Goal: Transaction & Acquisition: Purchase product/service

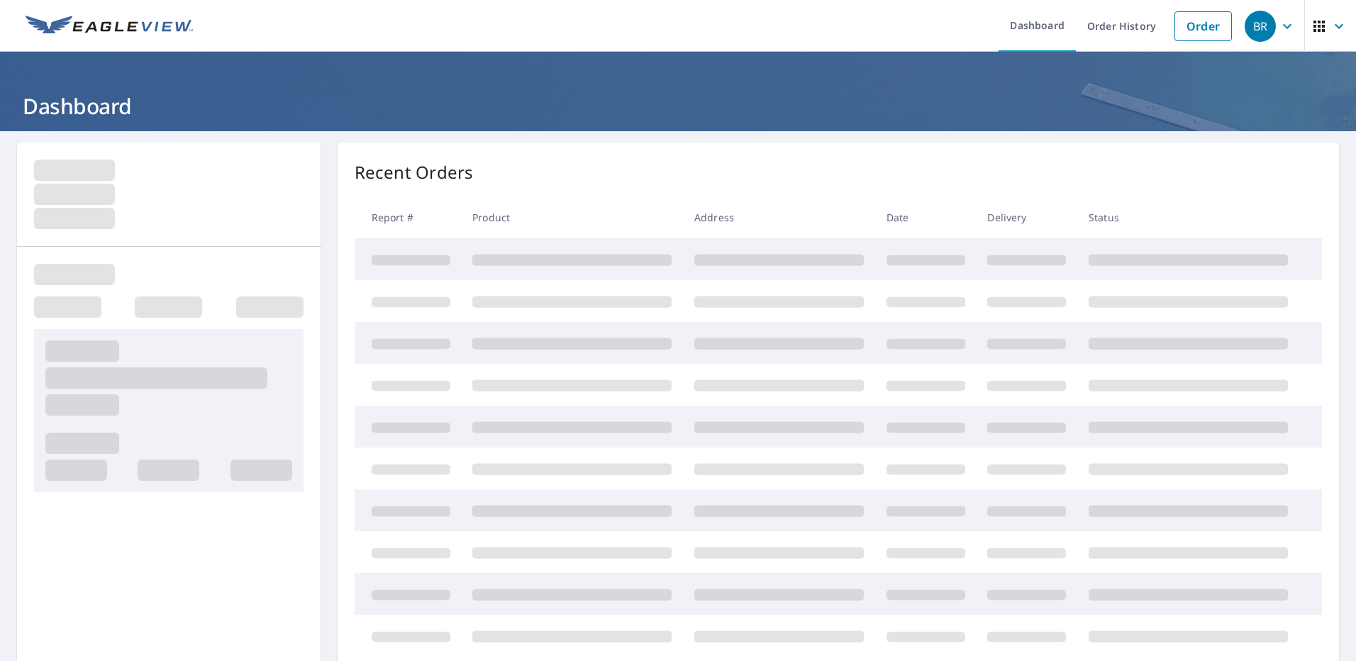
click at [1191, 23] on link "Order" at bounding box center [1202, 26] width 57 height 30
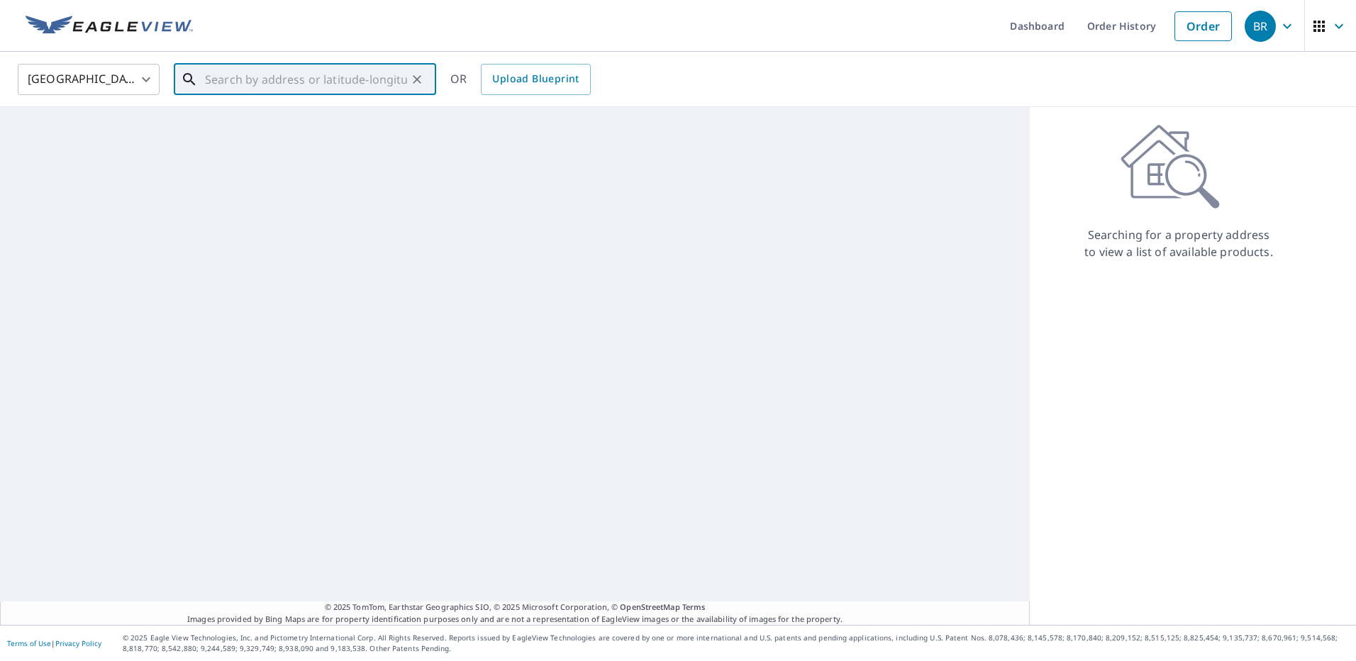
click at [277, 82] on input "text" at bounding box center [306, 80] width 202 height 40
paste input "3488 NM-[GEOGRAPHIC_DATA][PERSON_NAME]"
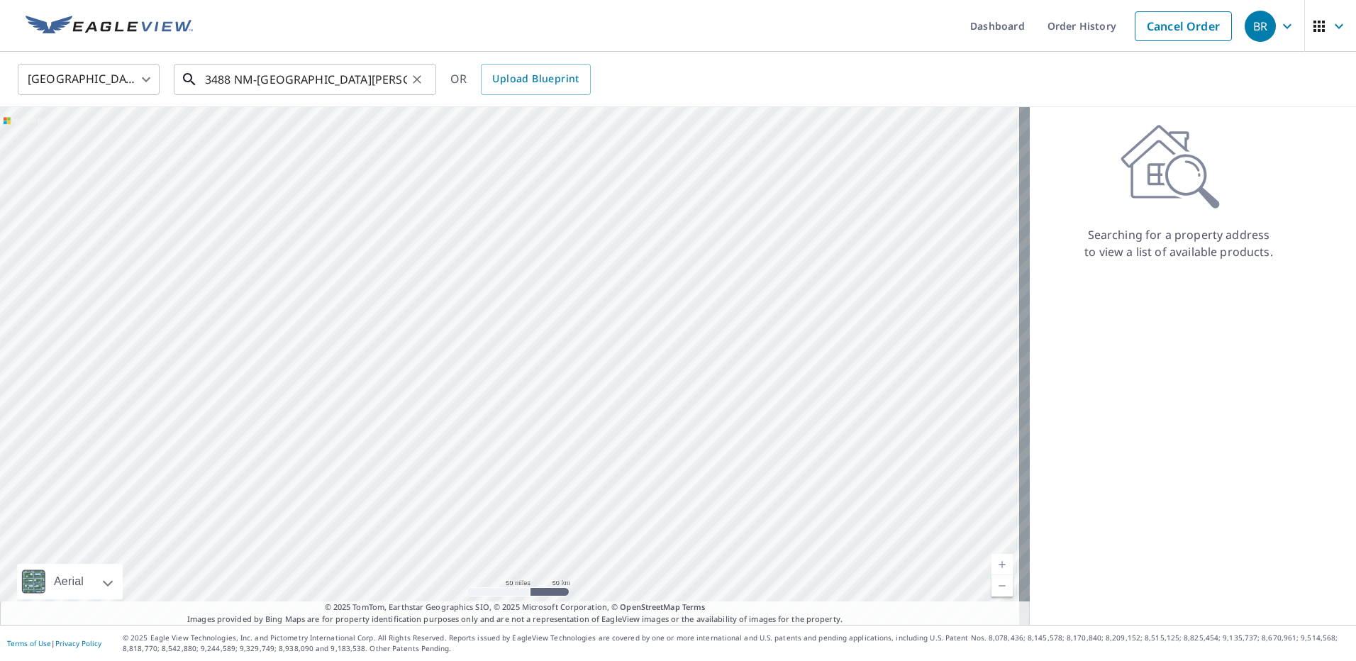
click at [279, 81] on input "3488 NM-[GEOGRAPHIC_DATA][PERSON_NAME]" at bounding box center [306, 80] width 202 height 40
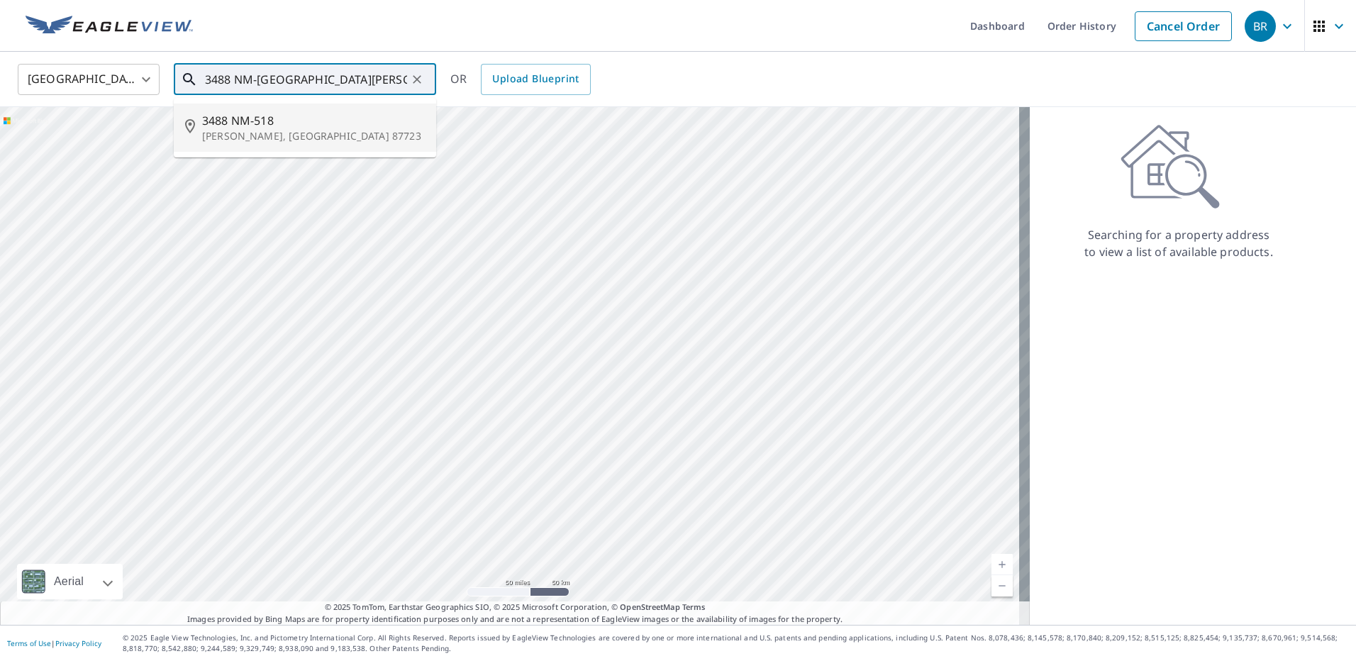
click at [264, 124] on span "3488 NM-518" at bounding box center [313, 120] width 223 height 17
type input "3488 NM-[GEOGRAPHIC_DATA][PERSON_NAME]"
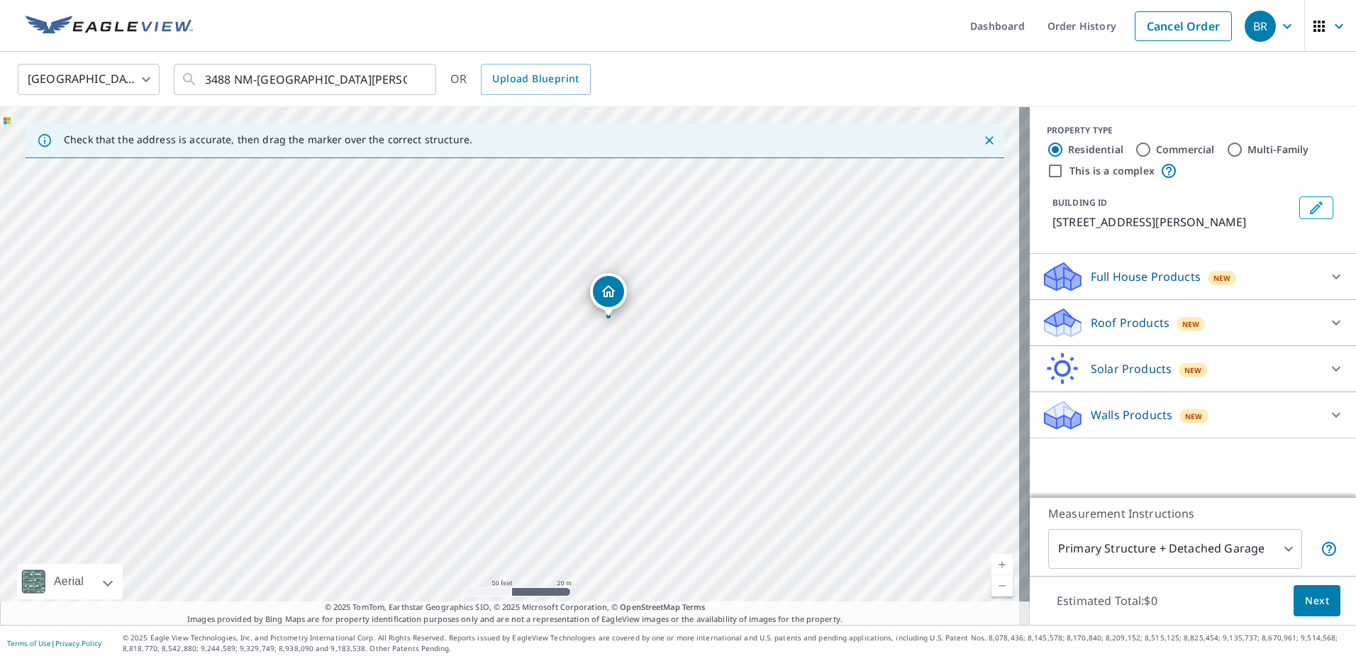
drag, startPoint x: 847, startPoint y: 501, endPoint x: 723, endPoint y: 323, distance: 217.0
click at [723, 323] on div "[STREET_ADDRESS][PERSON_NAME]" at bounding box center [515, 366] width 1030 height 518
click at [1091, 331] on p "Roof Products" at bounding box center [1130, 322] width 79 height 17
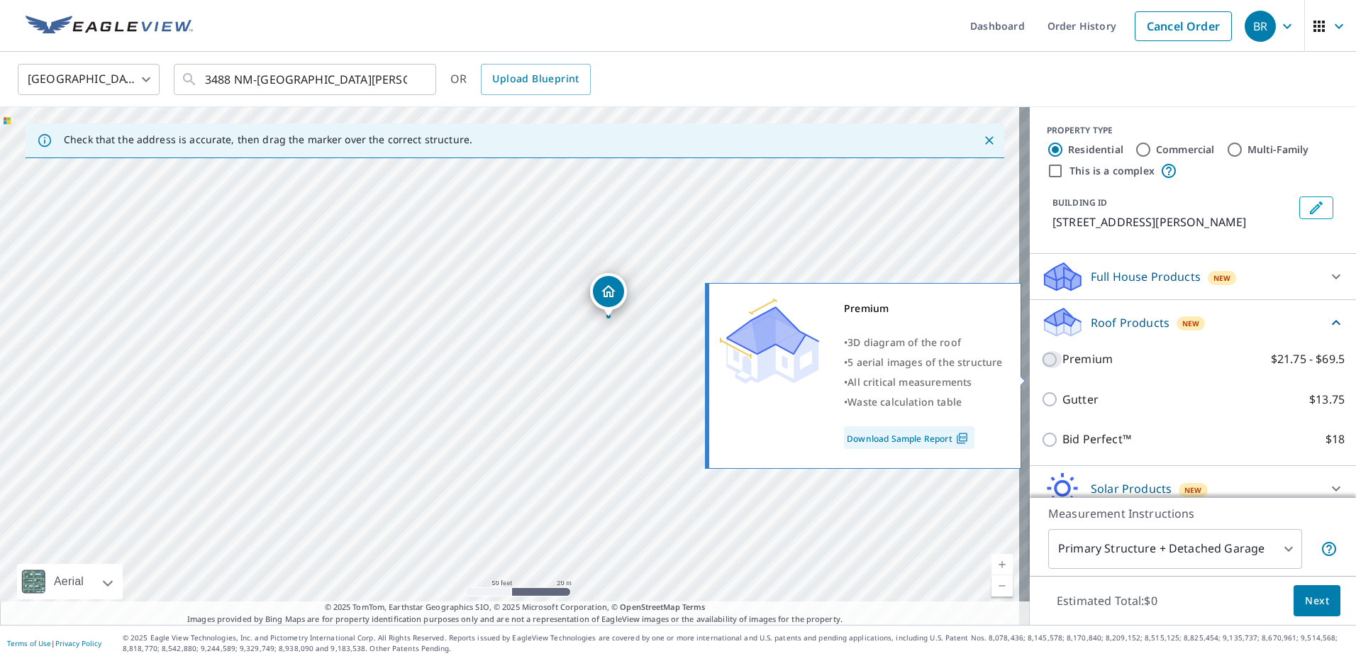
click at [1041, 368] on input "Premium $21.75 - $69.5" at bounding box center [1051, 359] width 21 height 17
checkbox input "true"
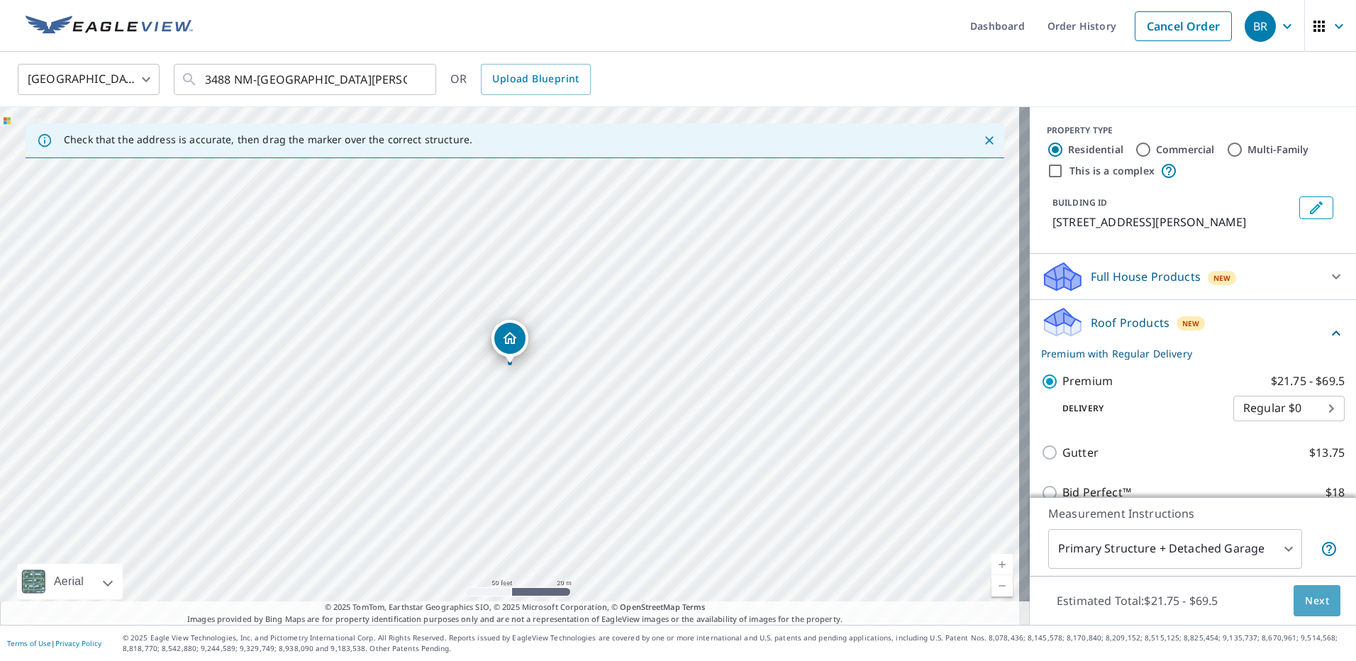
click at [1309, 601] on span "Next" at bounding box center [1317, 601] width 24 height 18
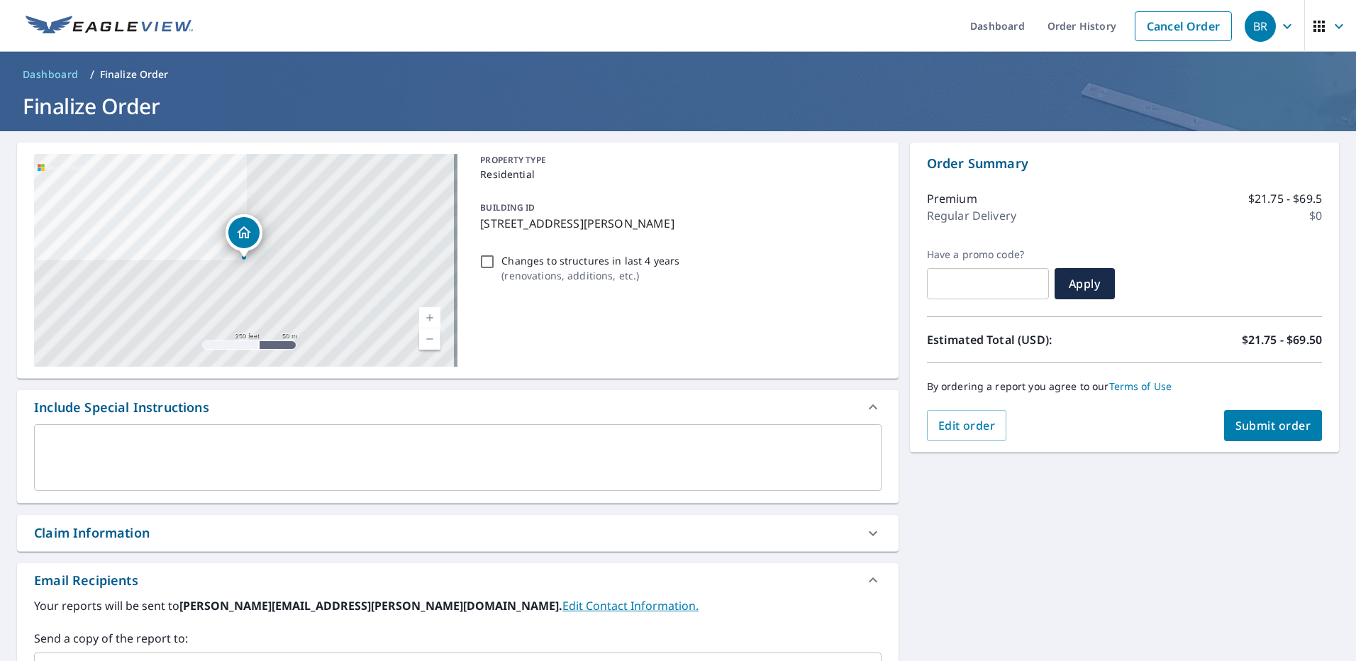
click at [1253, 422] on span "Submit order" at bounding box center [1273, 426] width 76 height 16
